Goal: Task Accomplishment & Management: Manage account settings

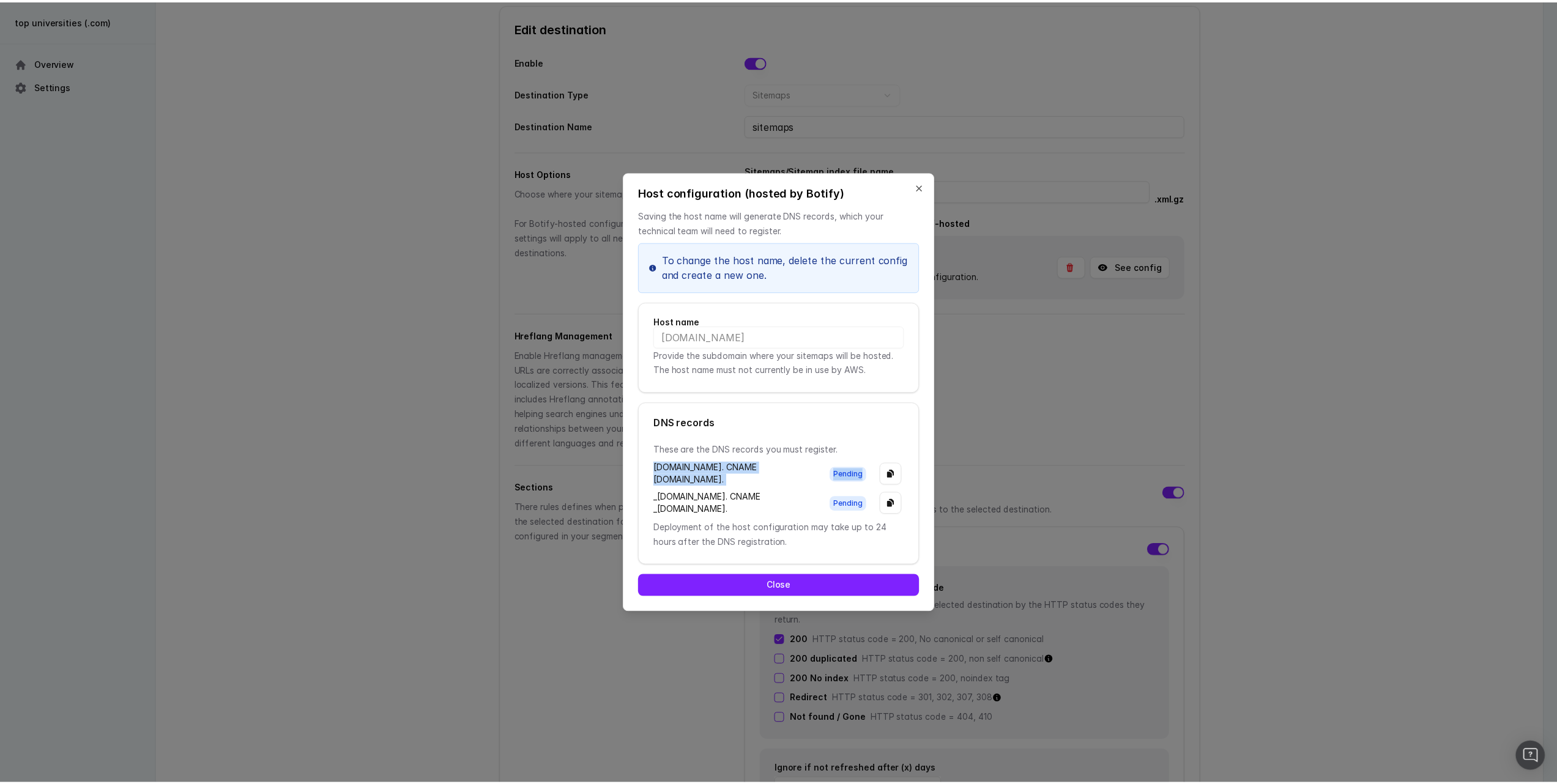
scroll to position [0, 28]
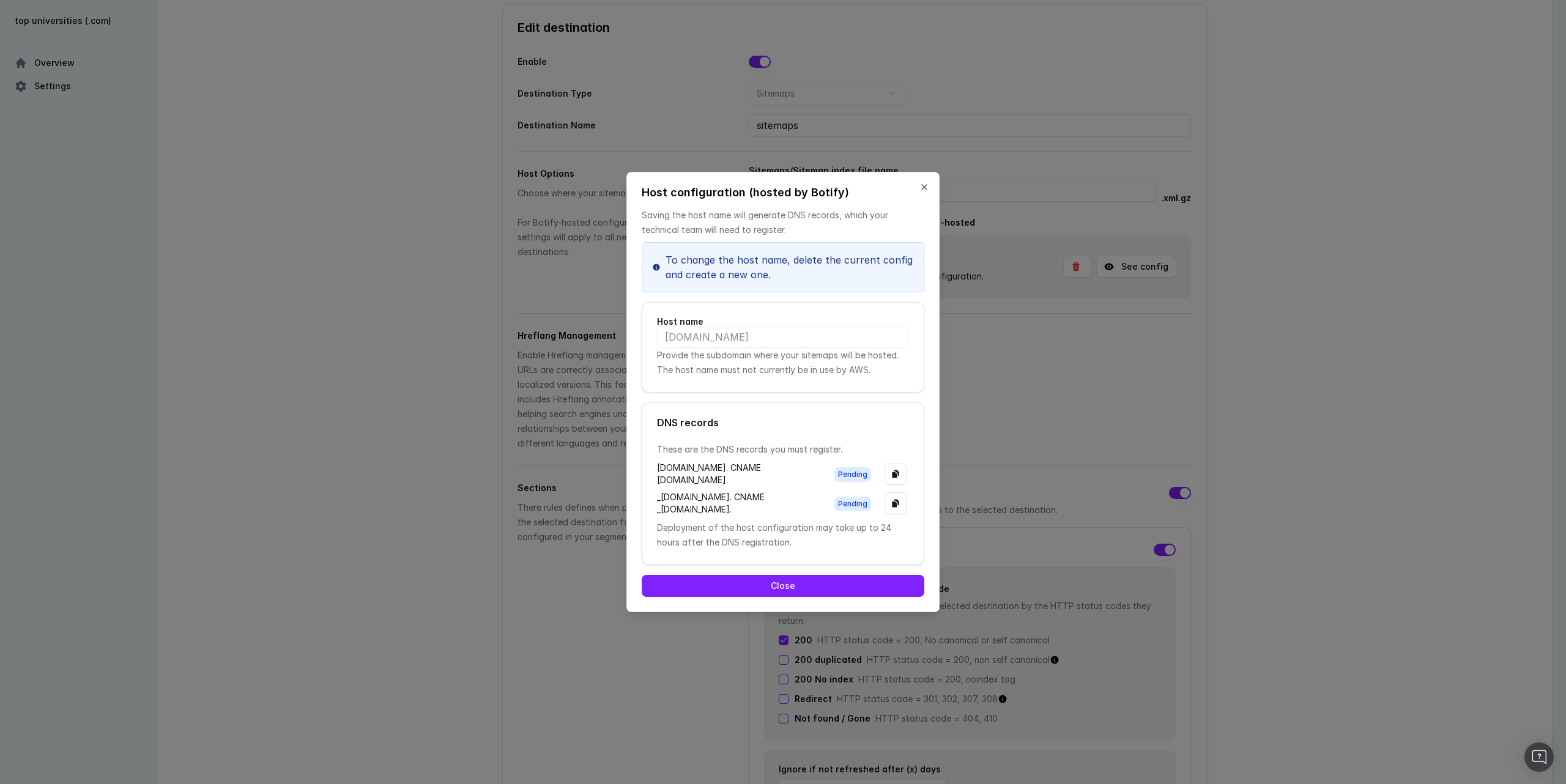
click at [807, 612] on div "Host configuration (hosted by Botify) Saving the host name will generate DNS re…" at bounding box center [783, 392] width 313 height 441
click at [806, 597] on button "Close" at bounding box center [783, 586] width 282 height 22
